Goal: Information Seeking & Learning: Learn about a topic

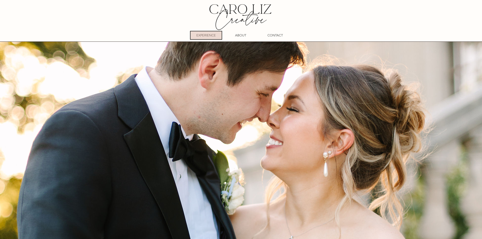
click at [211, 37] on p "EXPERIENCE" at bounding box center [207, 35] width 20 height 8
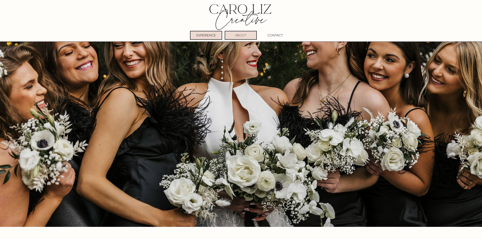
click at [242, 36] on p "ABOUT" at bounding box center [240, 35] width 11 height 8
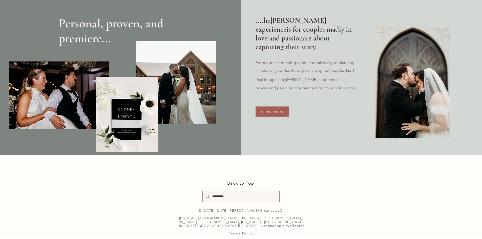
scroll to position [2994, 0]
click at [242, 186] on span "Back to Top" at bounding box center [240, 183] width 27 height 5
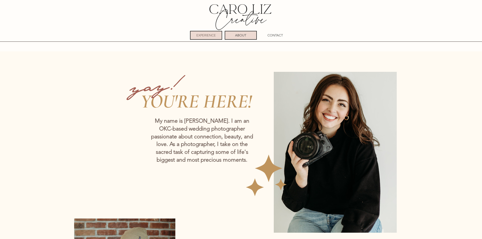
scroll to position [2, 0]
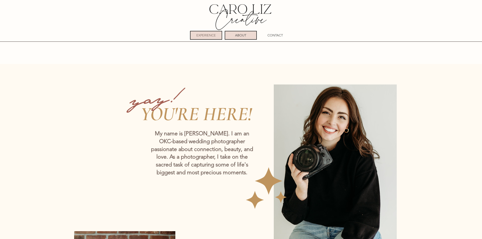
click at [206, 35] on p "EXPERIENCE" at bounding box center [207, 35] width 20 height 8
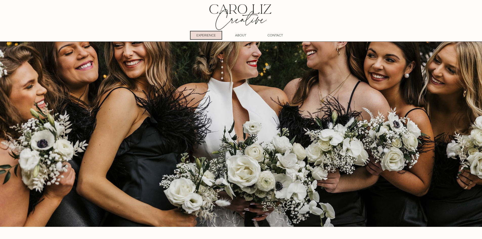
click at [239, 6] on img at bounding box center [240, 16] width 81 height 33
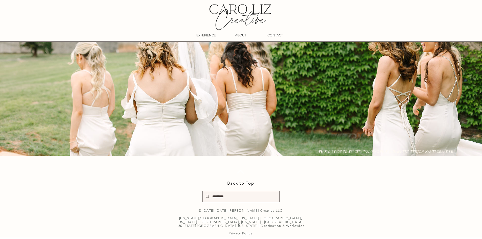
scroll to position [8332, 0]
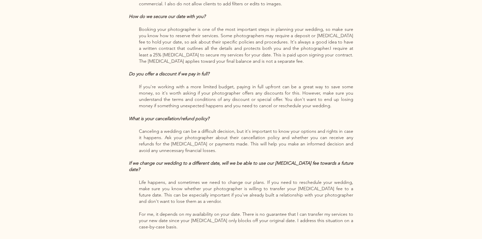
scroll to position [1089, 0]
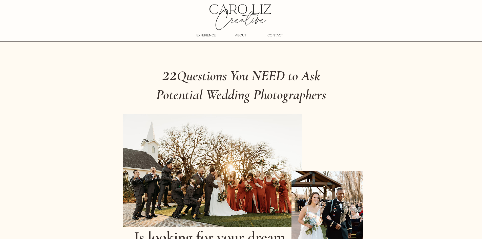
click at [248, 7] on img at bounding box center [240, 16] width 81 height 33
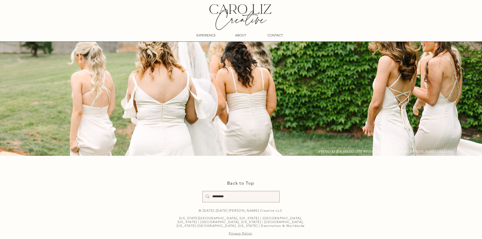
scroll to position [8459, 0]
